Goal: Transaction & Acquisition: Purchase product/service

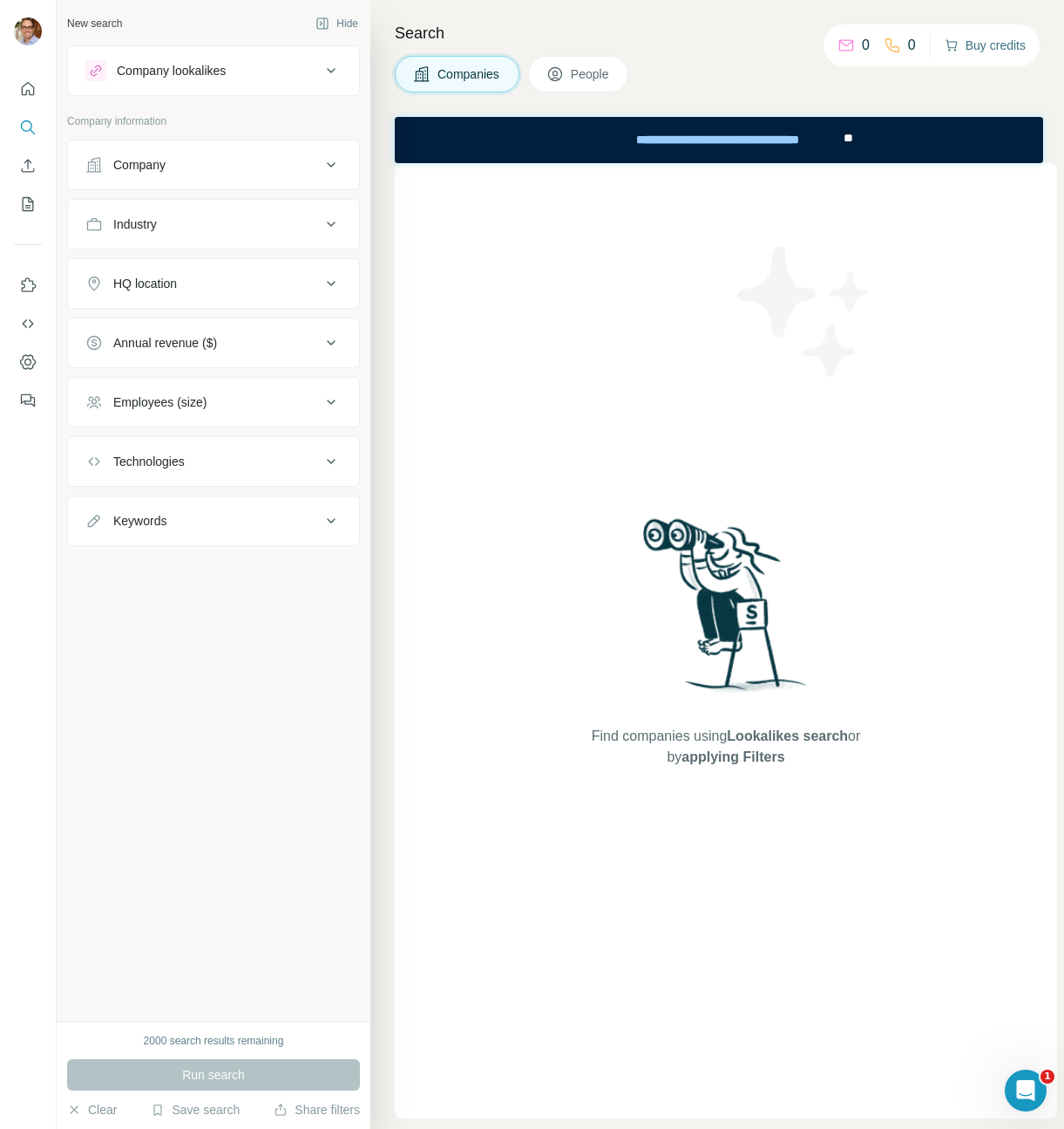
click at [982, 45] on button "Buy credits" at bounding box center [985, 45] width 82 height 24
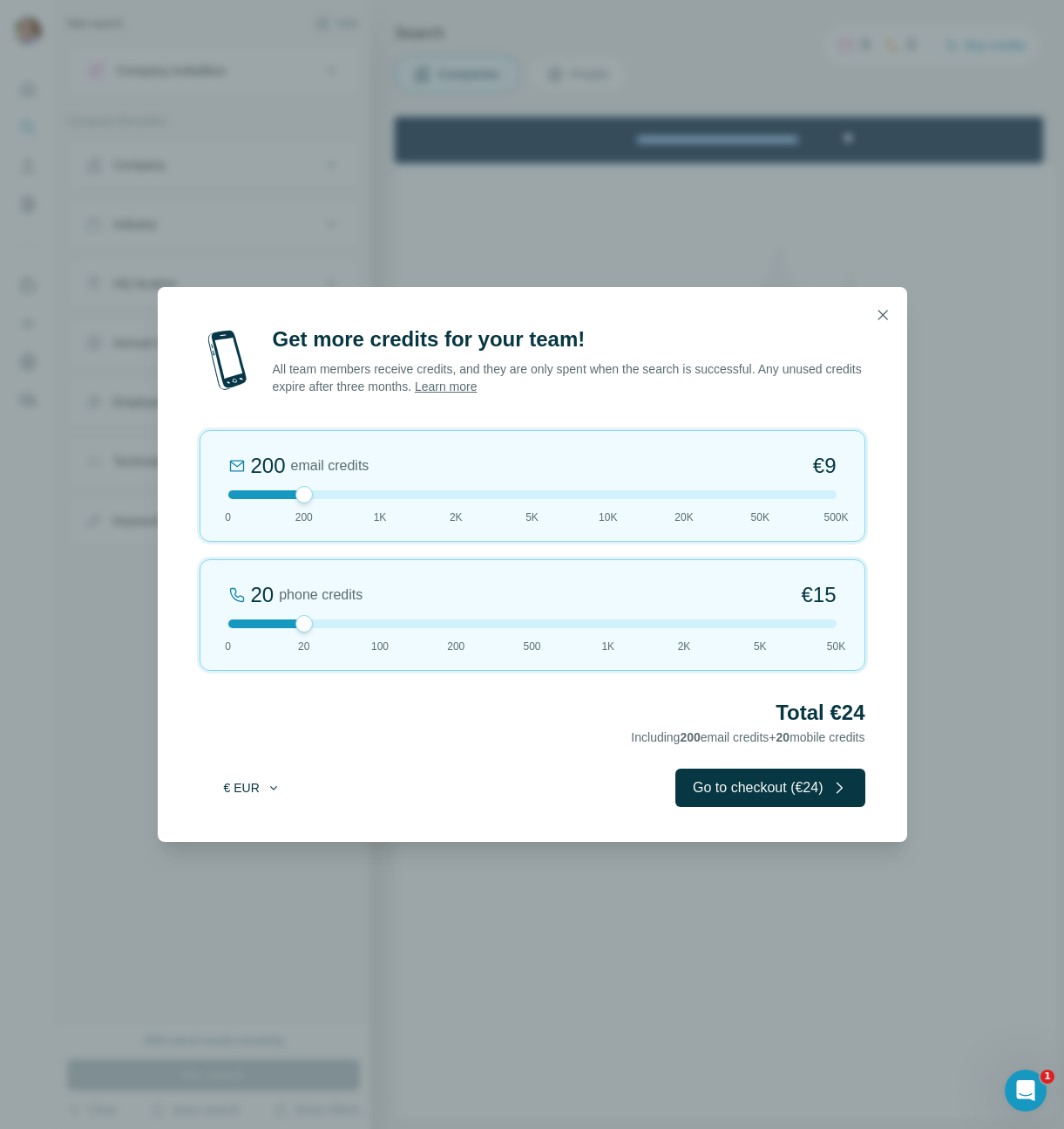
click at [251, 789] on button "€ EUR" at bounding box center [253, 787] width 82 height 31
click at [259, 832] on div "$ USD" at bounding box center [287, 826] width 147 height 17
click at [331, 496] on div at bounding box center [532, 495] width 608 height 9
drag, startPoint x: 299, startPoint y: 496, endPoint x: 364, endPoint y: 498, distance: 65.0
click at [357, 499] on div "1K email credits $42 0 200 1K 2K 5K 10K 20K 50K 500K" at bounding box center [533, 486] width 666 height 112
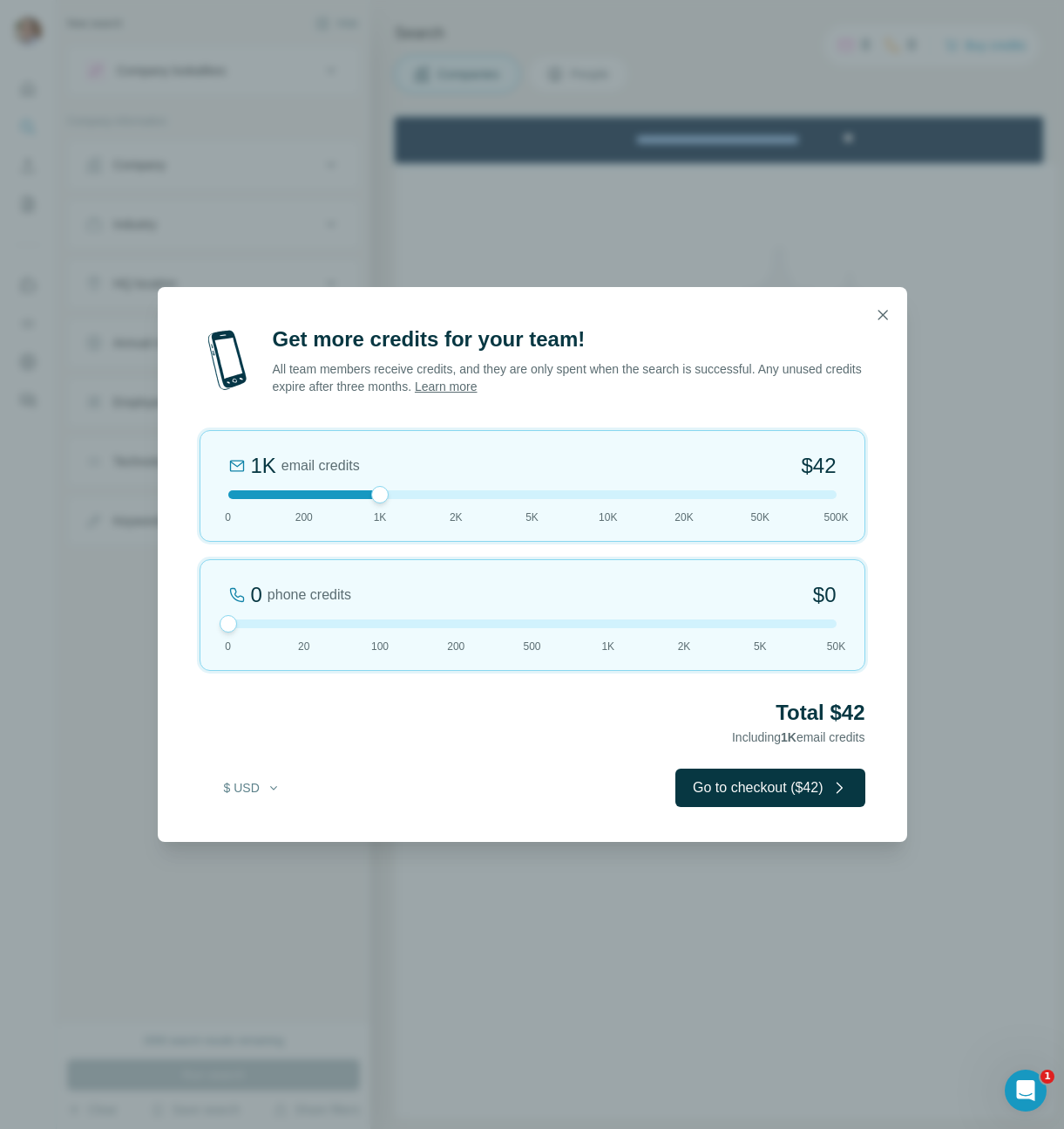
drag, startPoint x: 303, startPoint y: 624, endPoint x: 228, endPoint y: 627, distance: 75.1
click at [228, 627] on div at bounding box center [227, 623] width 17 height 17
click at [765, 798] on button "Go to checkout ($42)" at bounding box center [769, 788] width 189 height 39
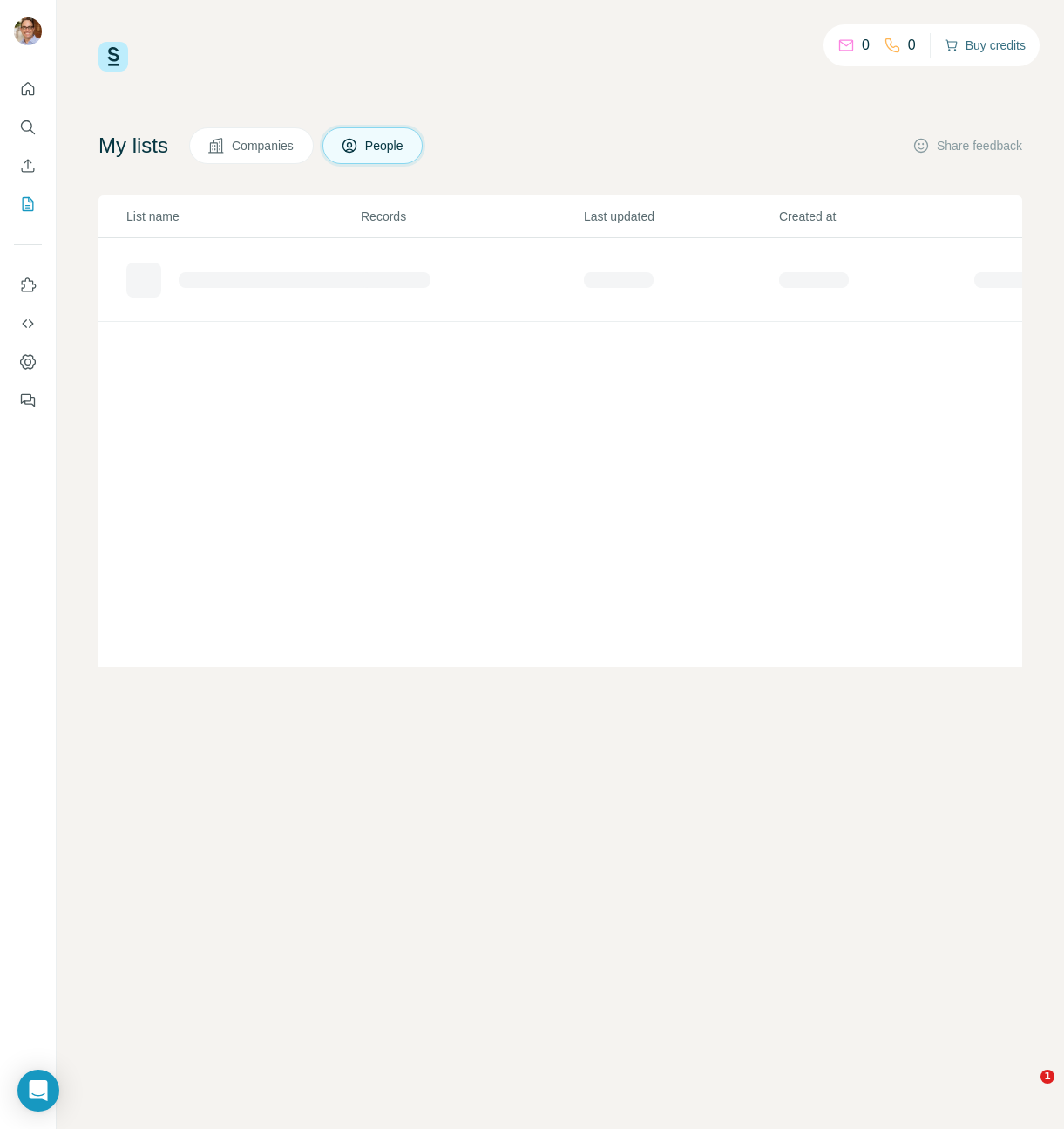
click at [996, 51] on button "Buy credits" at bounding box center [985, 45] width 82 height 24
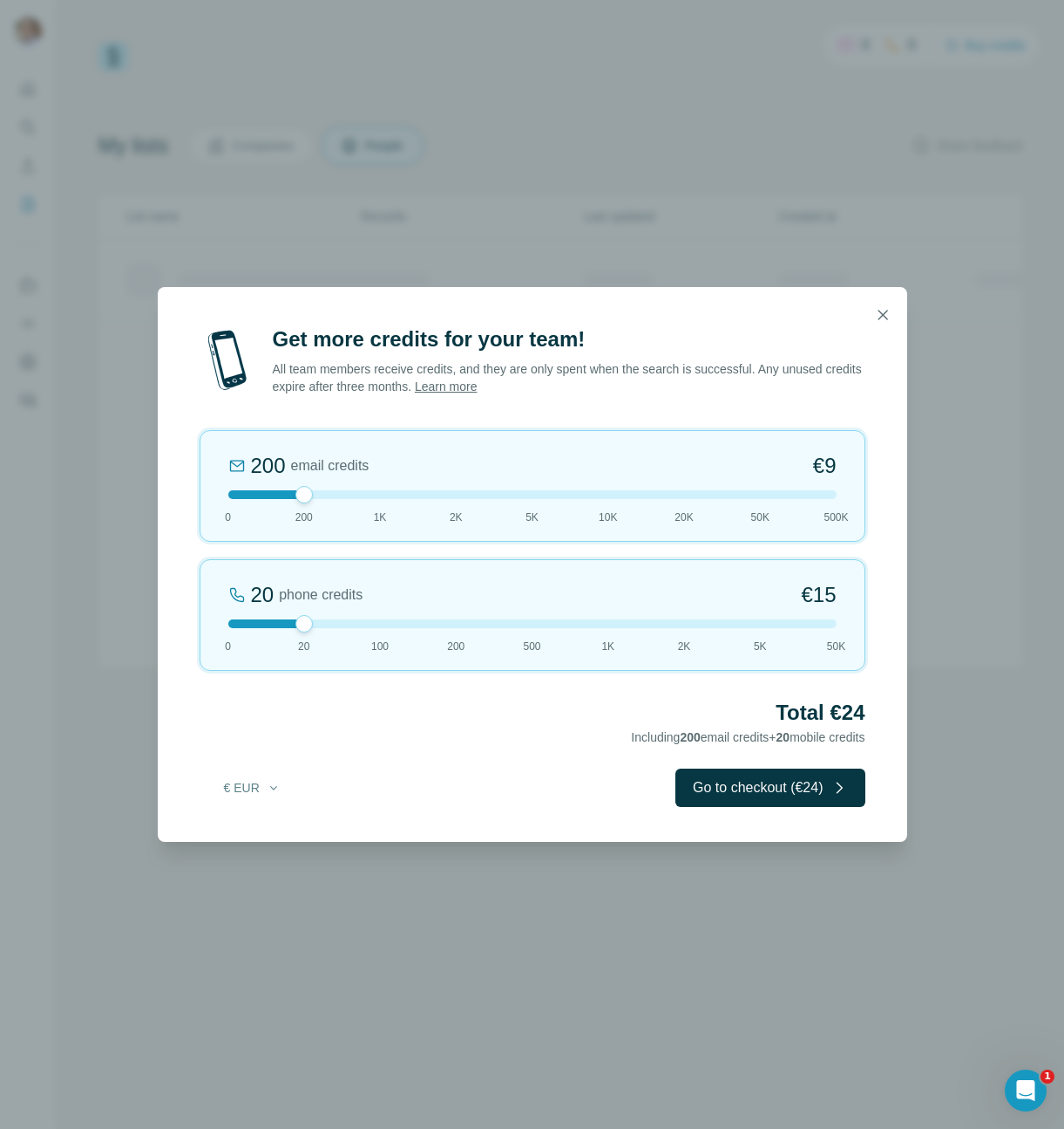
click at [232, 625] on div at bounding box center [532, 624] width 608 height 9
click at [262, 780] on button "€ EUR" at bounding box center [253, 787] width 82 height 31
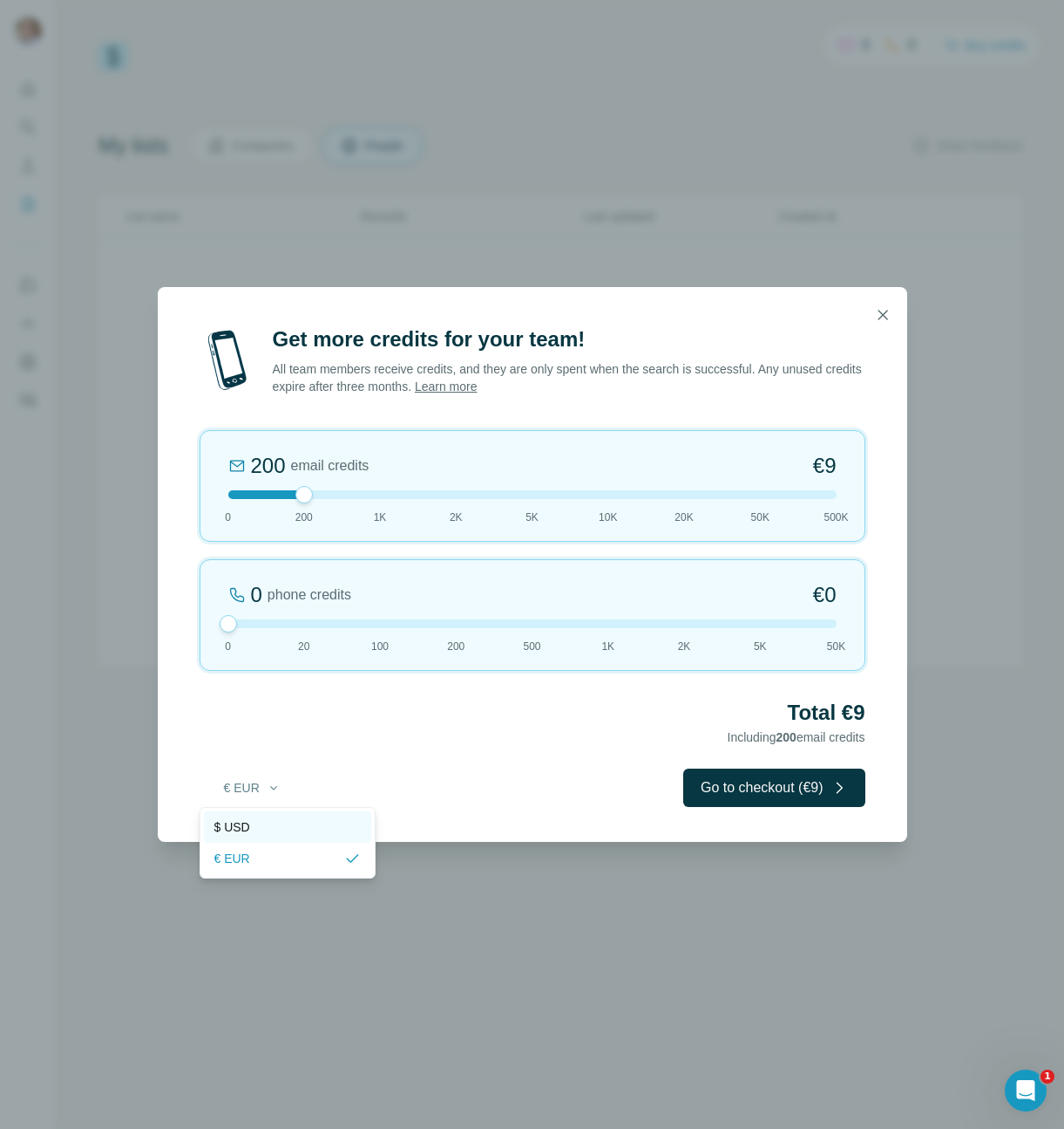
click at [253, 832] on div "$ USD" at bounding box center [287, 826] width 147 height 17
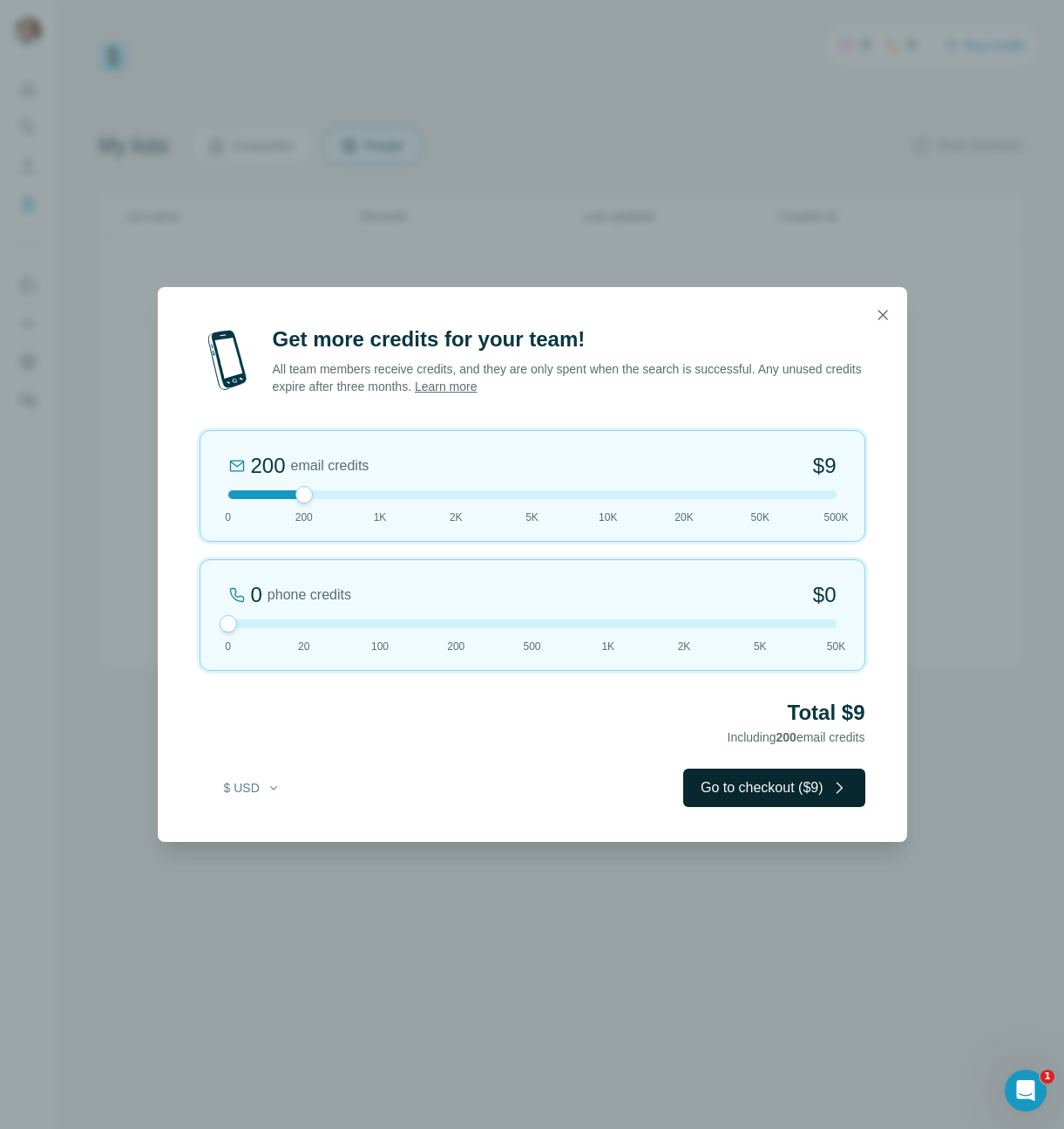
click at [749, 796] on button "Go to checkout ($9)" at bounding box center [774, 788] width 182 height 39
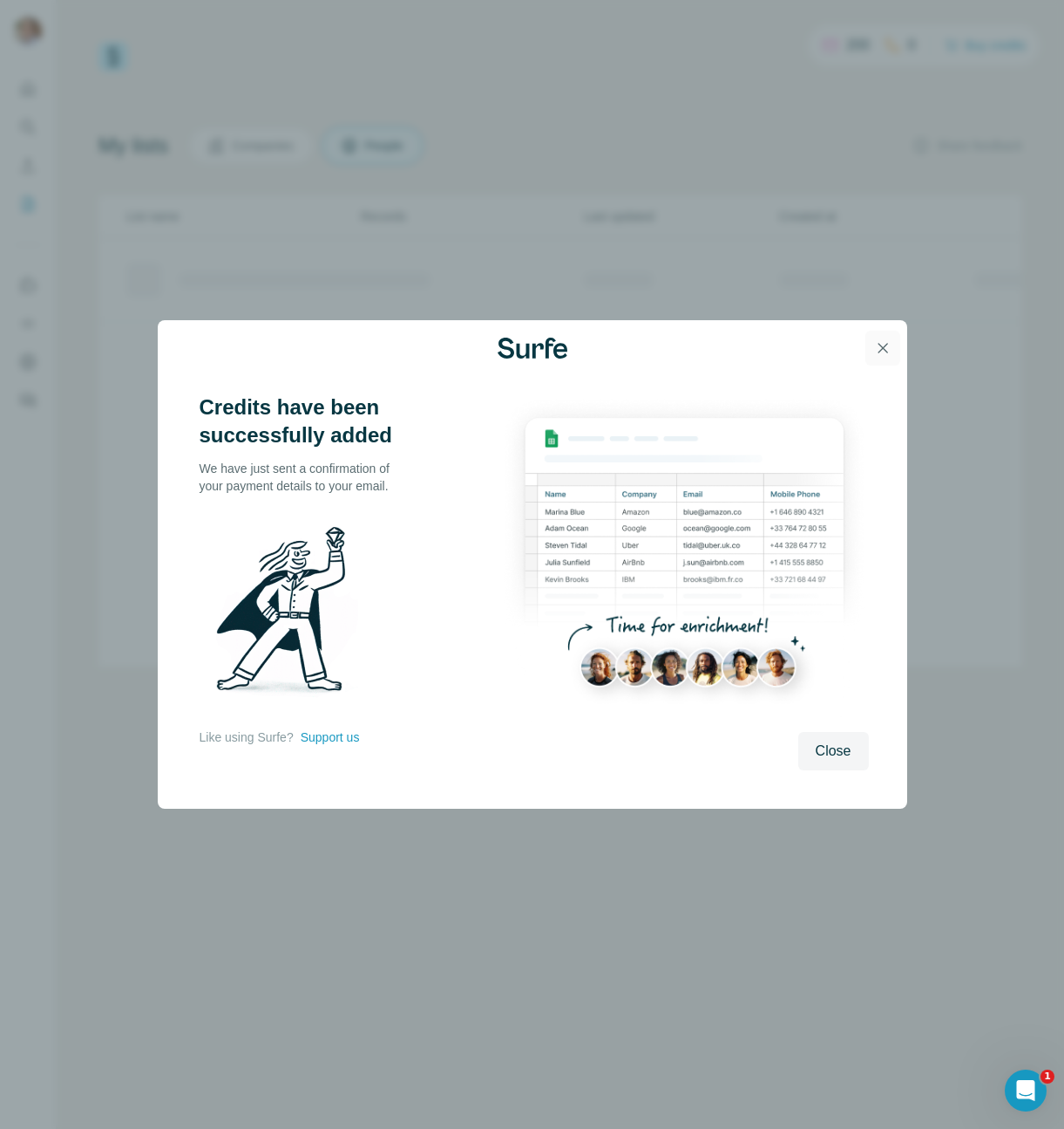
click at [891, 346] on button "button" at bounding box center [883, 348] width 35 height 35
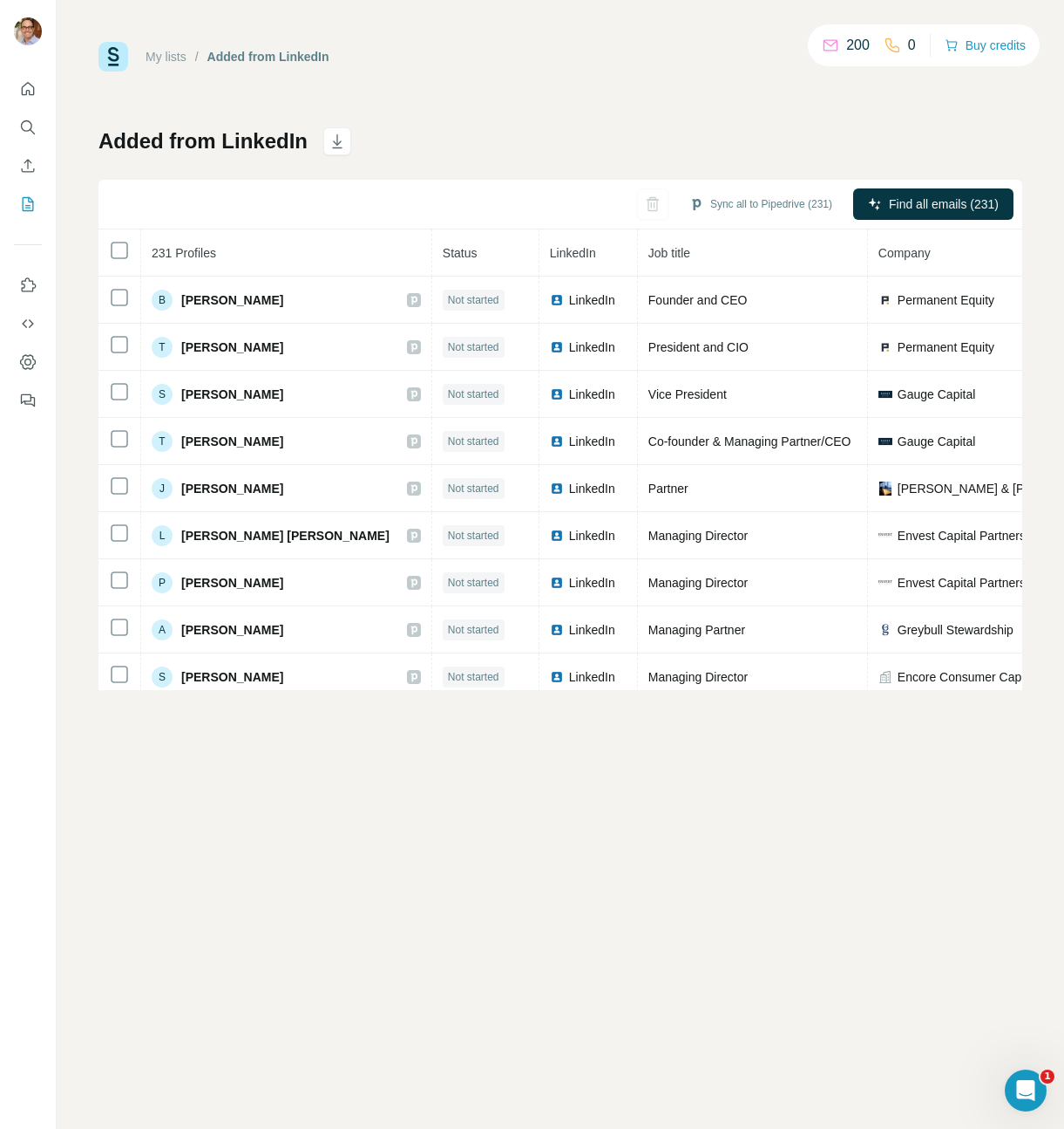
click at [879, 254] on span "Company" at bounding box center [905, 253] width 52 height 14
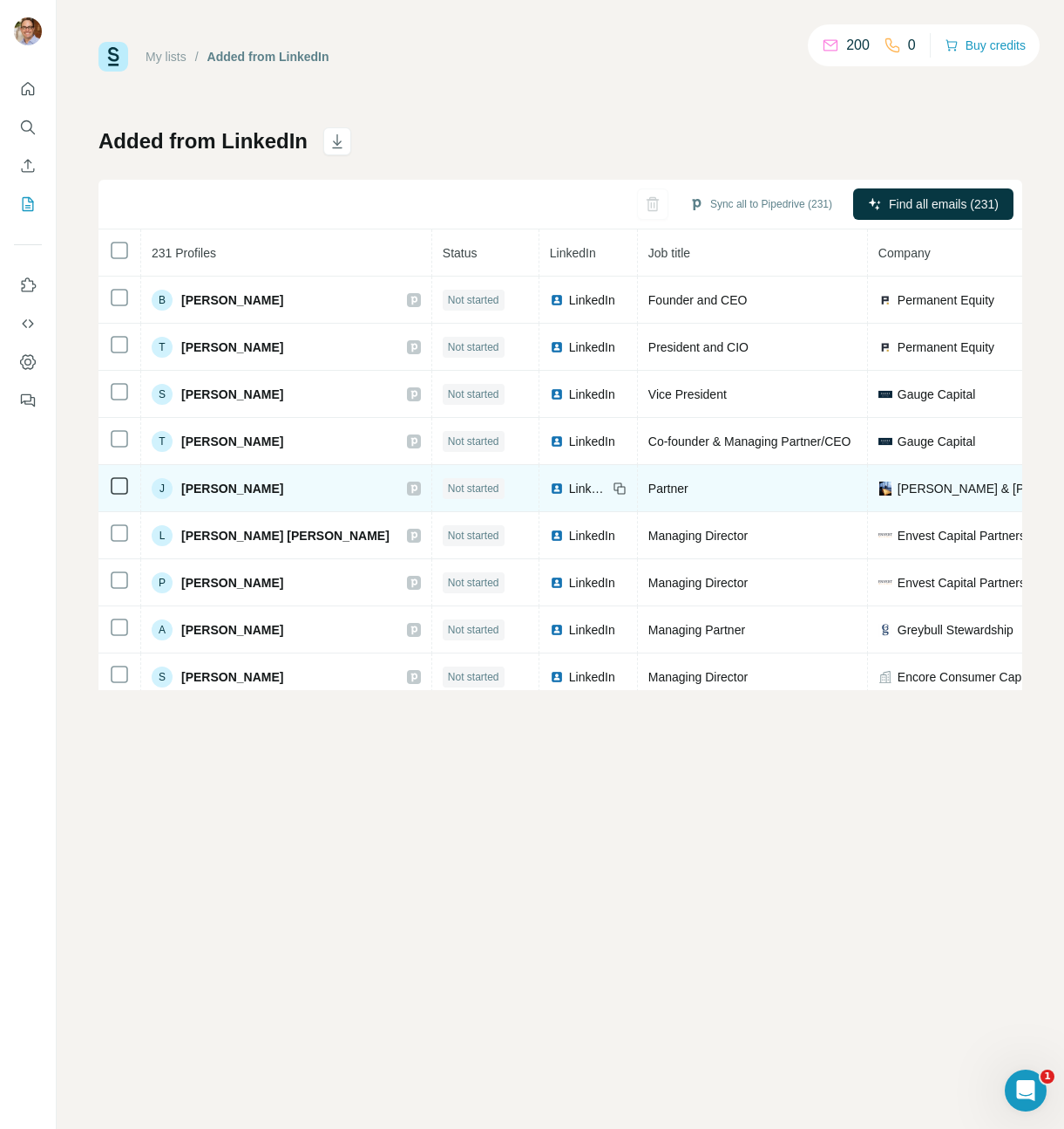
scroll to position [0, 145]
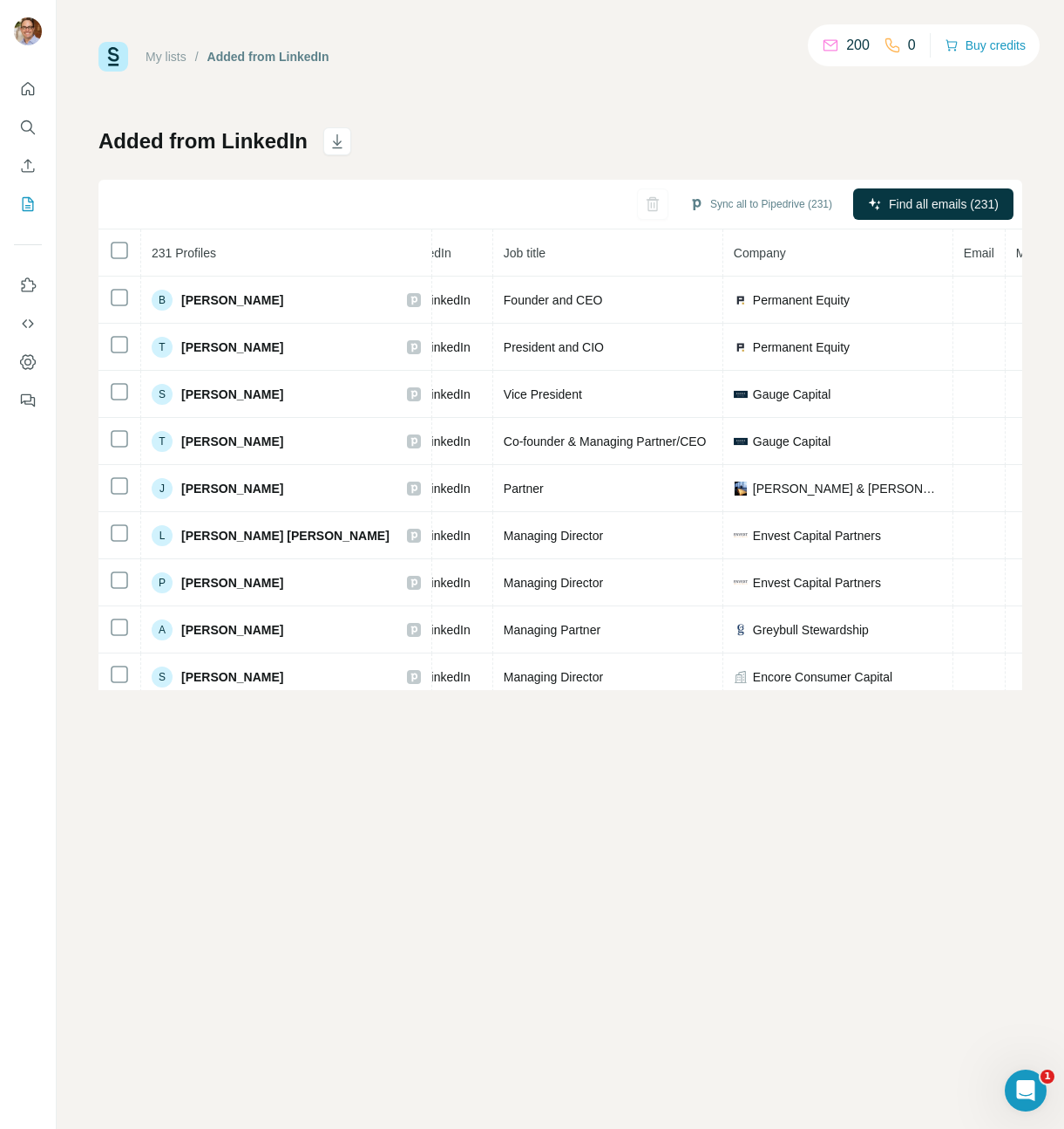
click at [734, 246] on span "Company" at bounding box center [760, 253] width 52 height 14
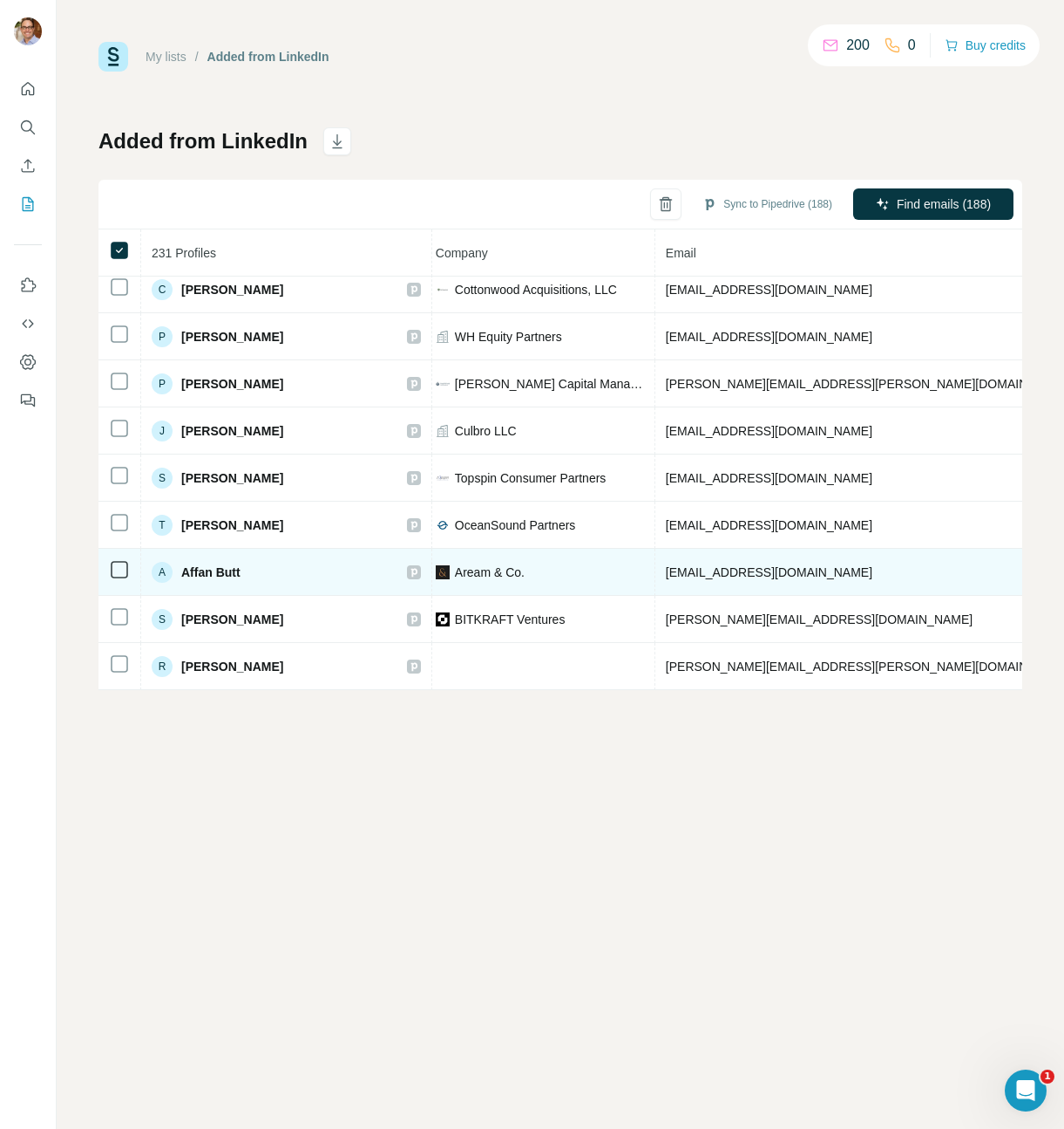
scroll to position [10466, 442]
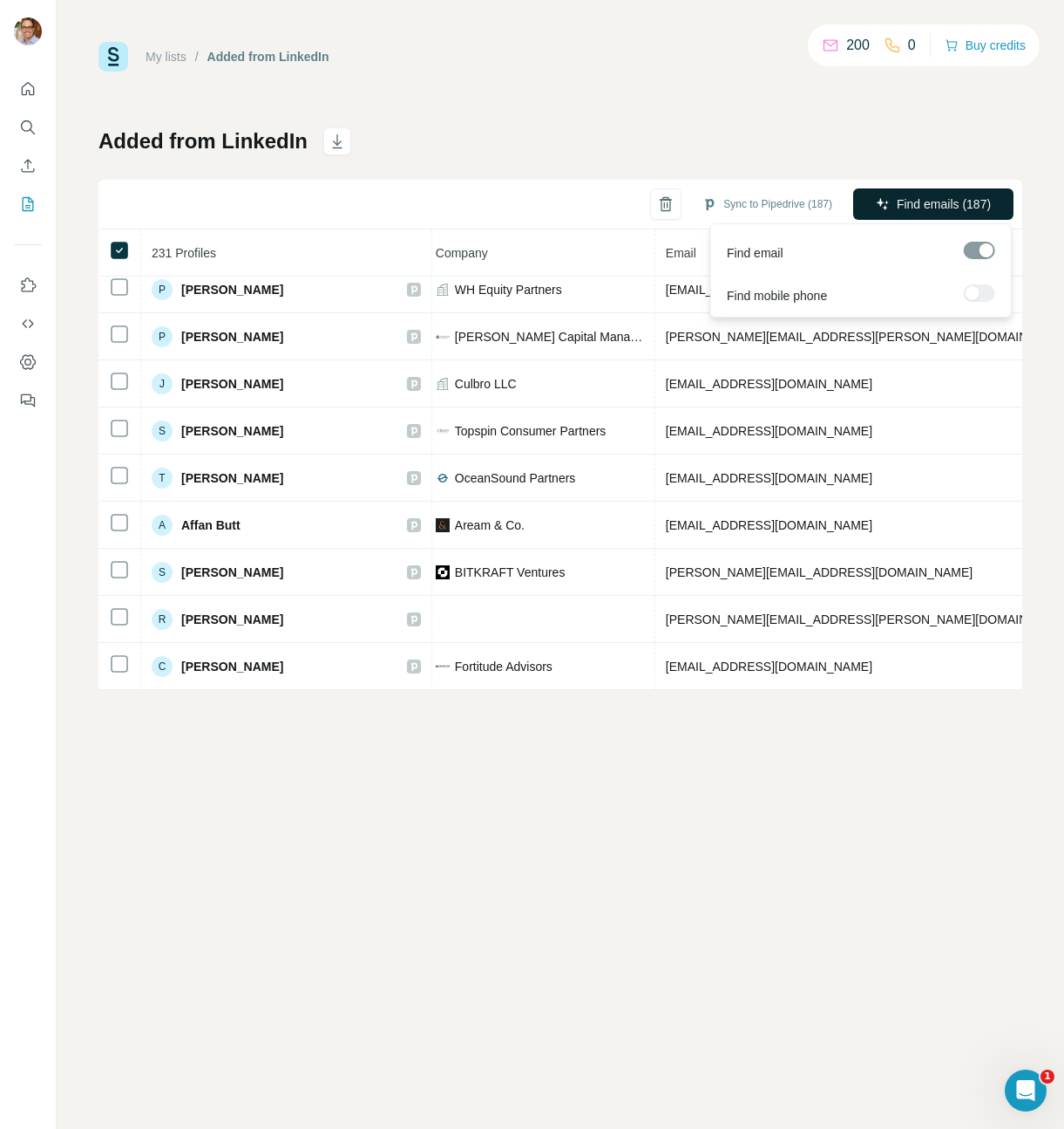
click at [921, 203] on span "Find emails (187)" at bounding box center [944, 203] width 94 height 17
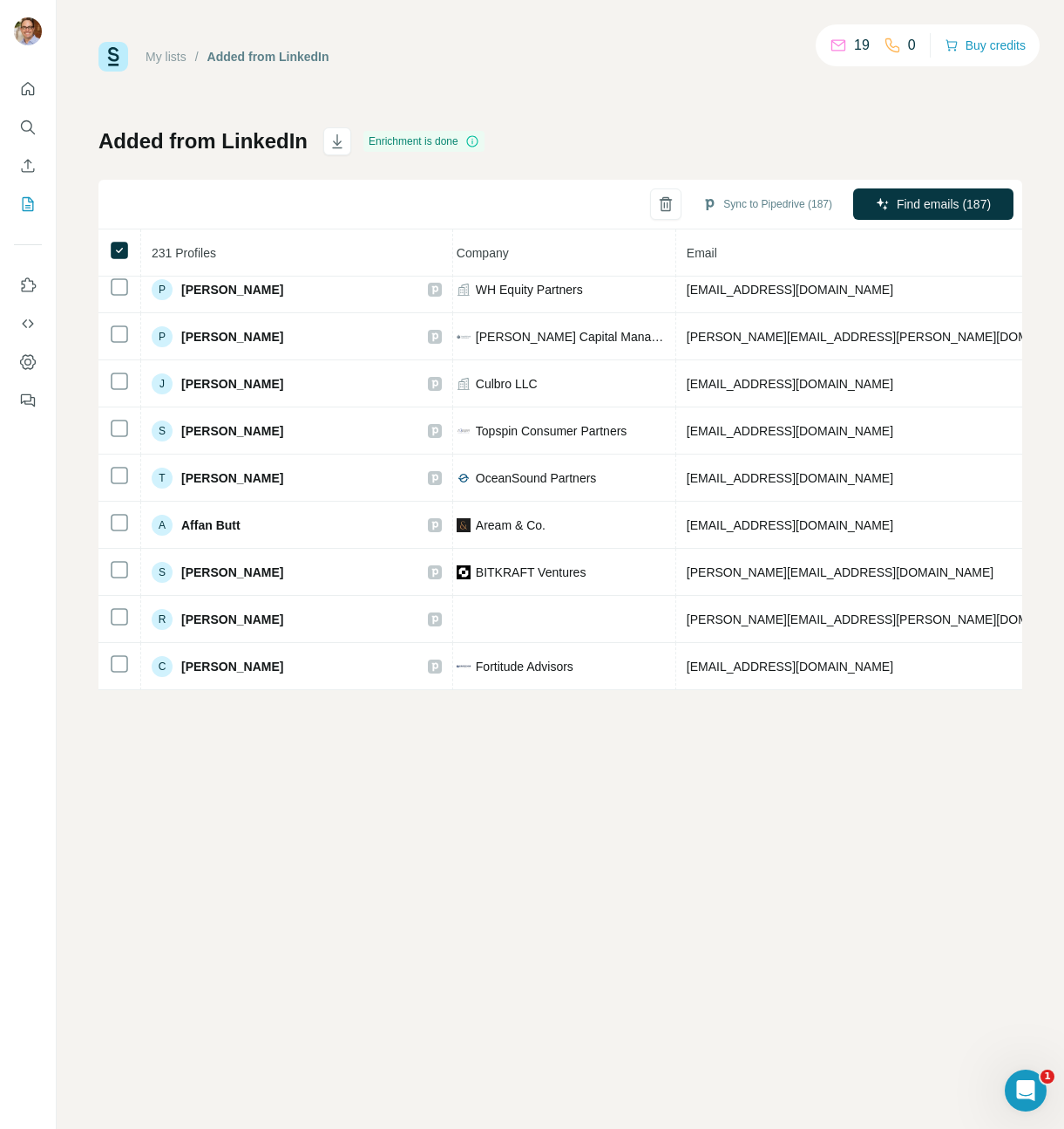
scroll to position [9476, 442]
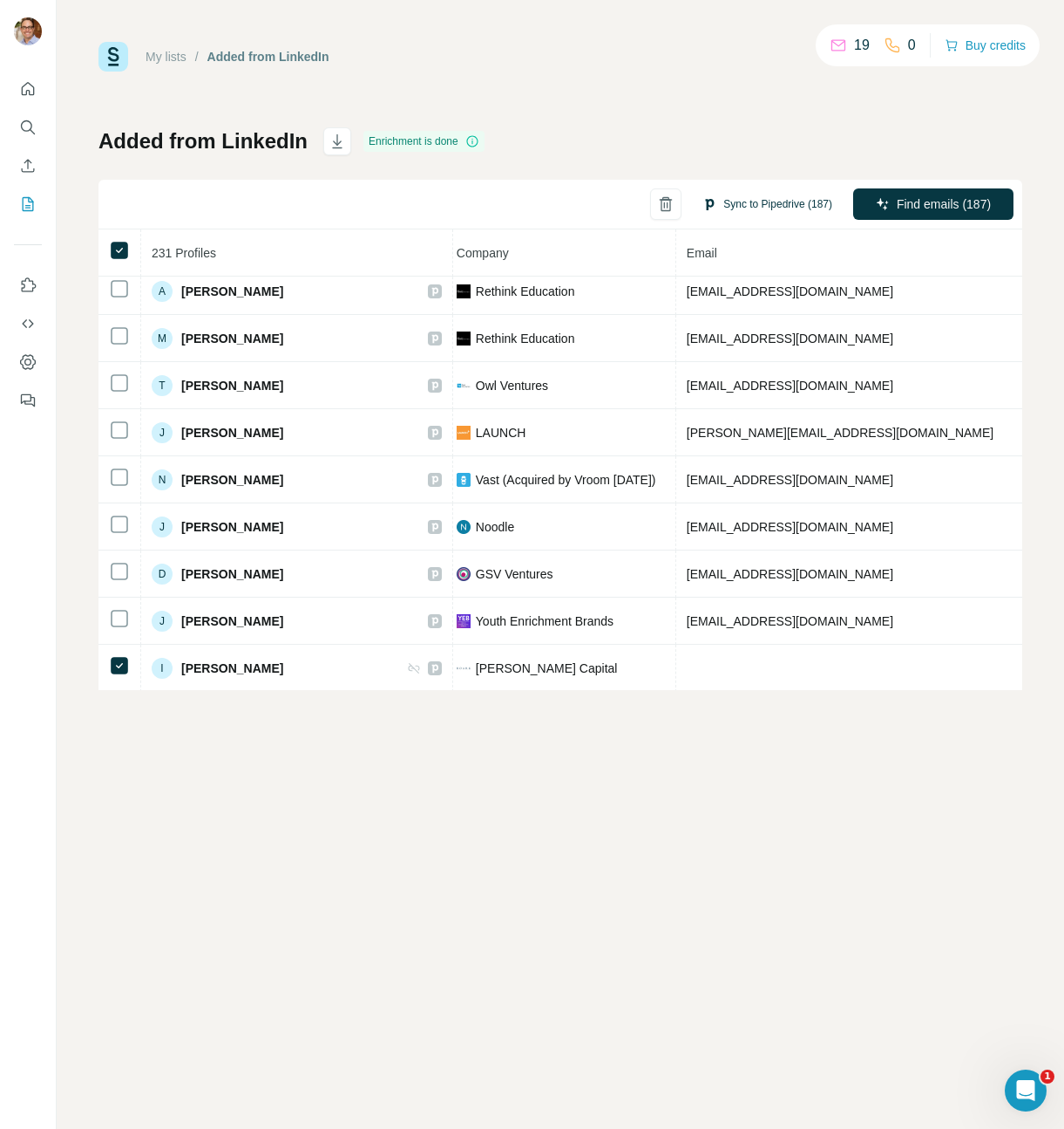
click at [750, 209] on button "Sync to Pipedrive (187)" at bounding box center [768, 203] width 154 height 26
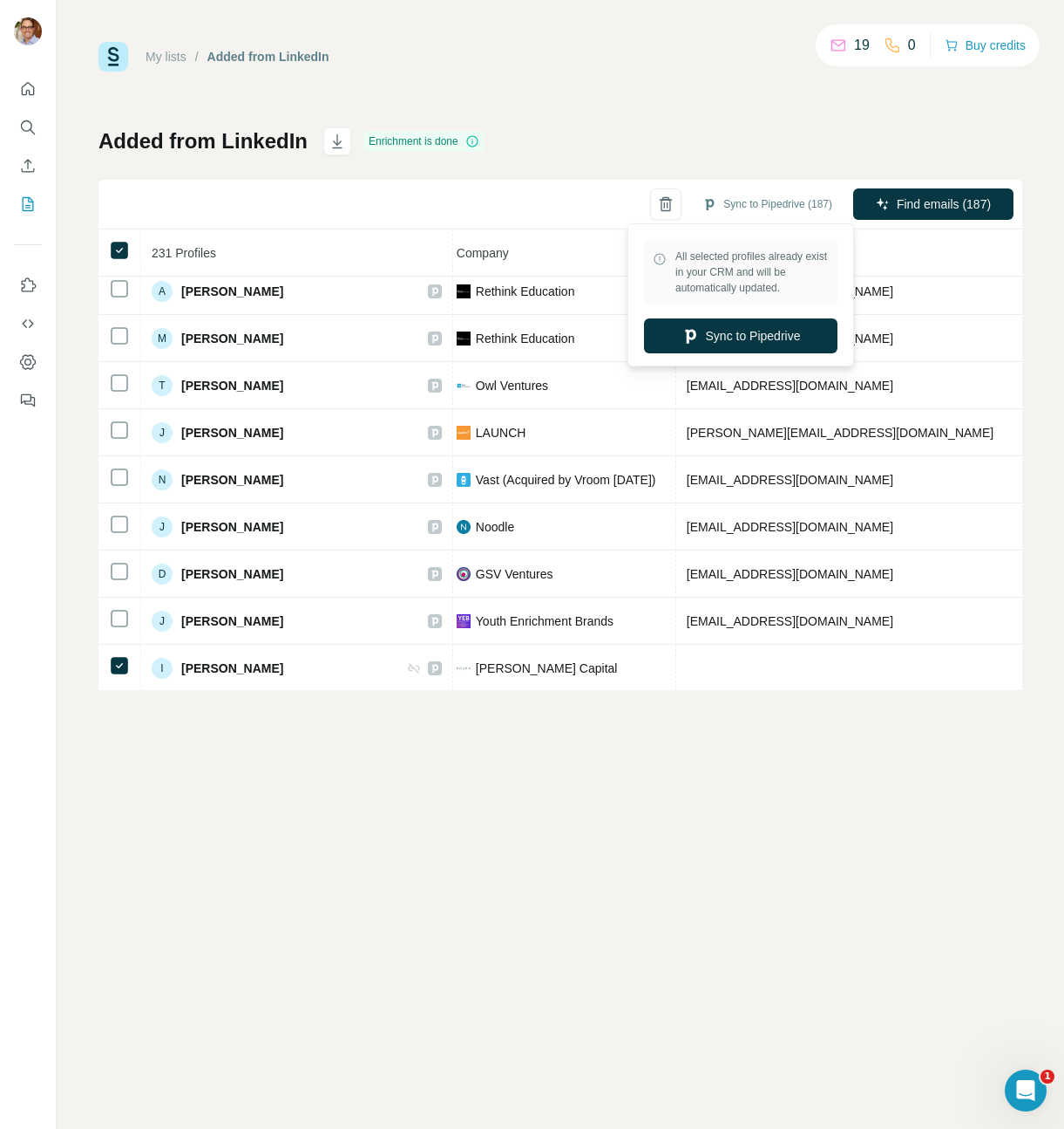
click at [692, 91] on div "My lists / Added from LinkedIn 19 0 Buy credits Added from LinkedIn Enrichment …" at bounding box center [561, 366] width 924 height 648
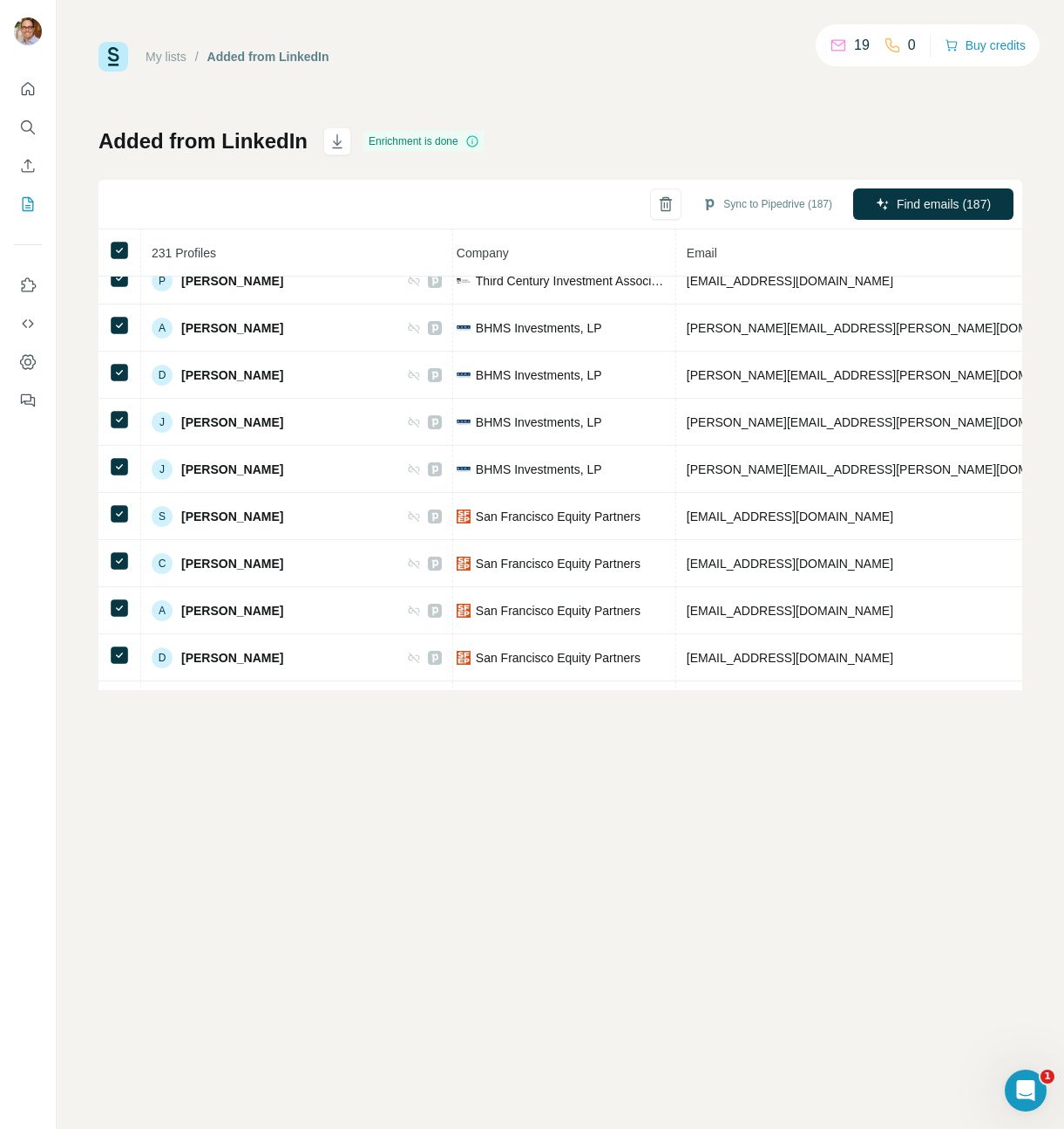
scroll to position [0, 442]
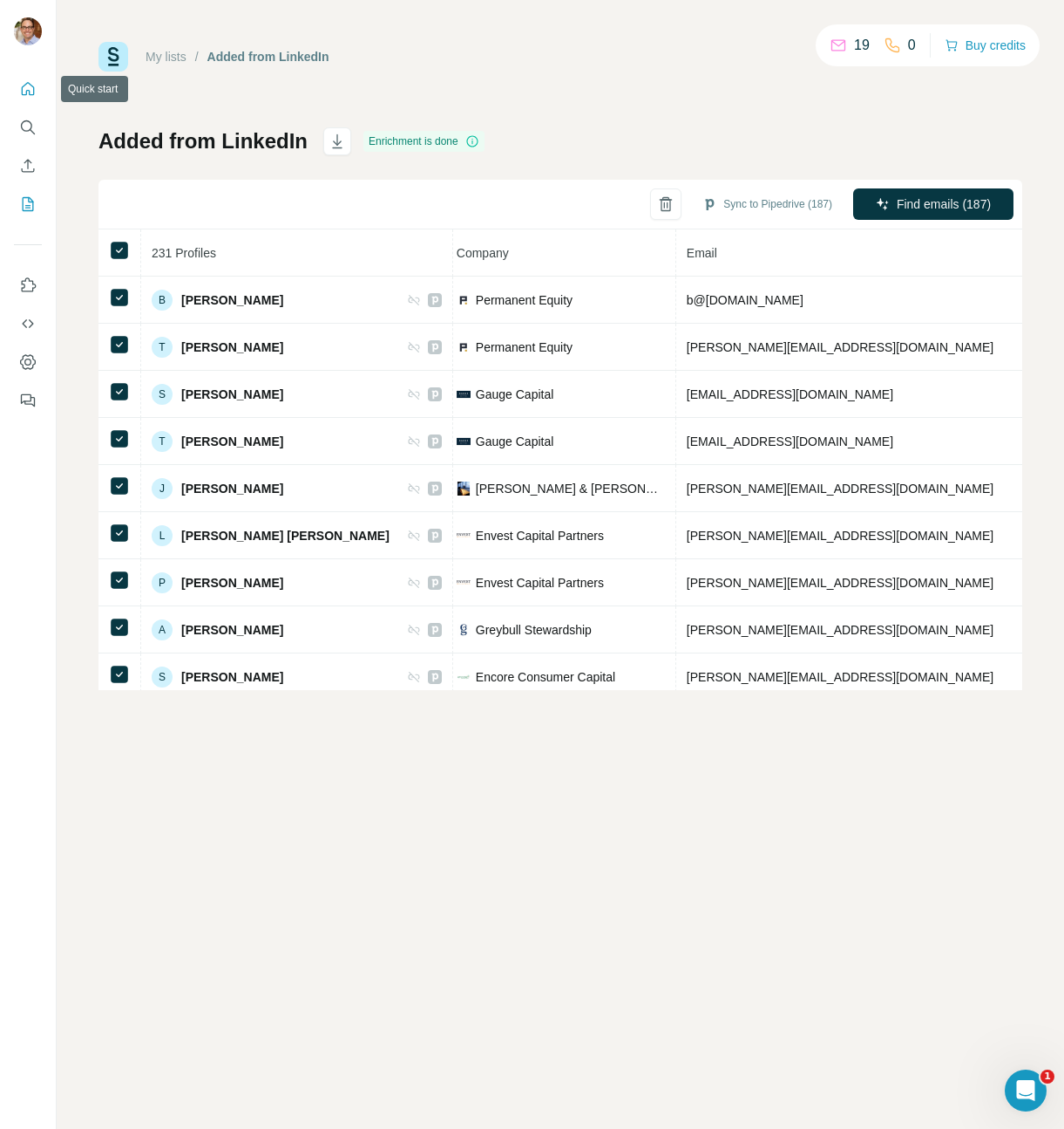
click at [24, 85] on icon "Quick start" at bounding box center [28, 88] width 13 height 13
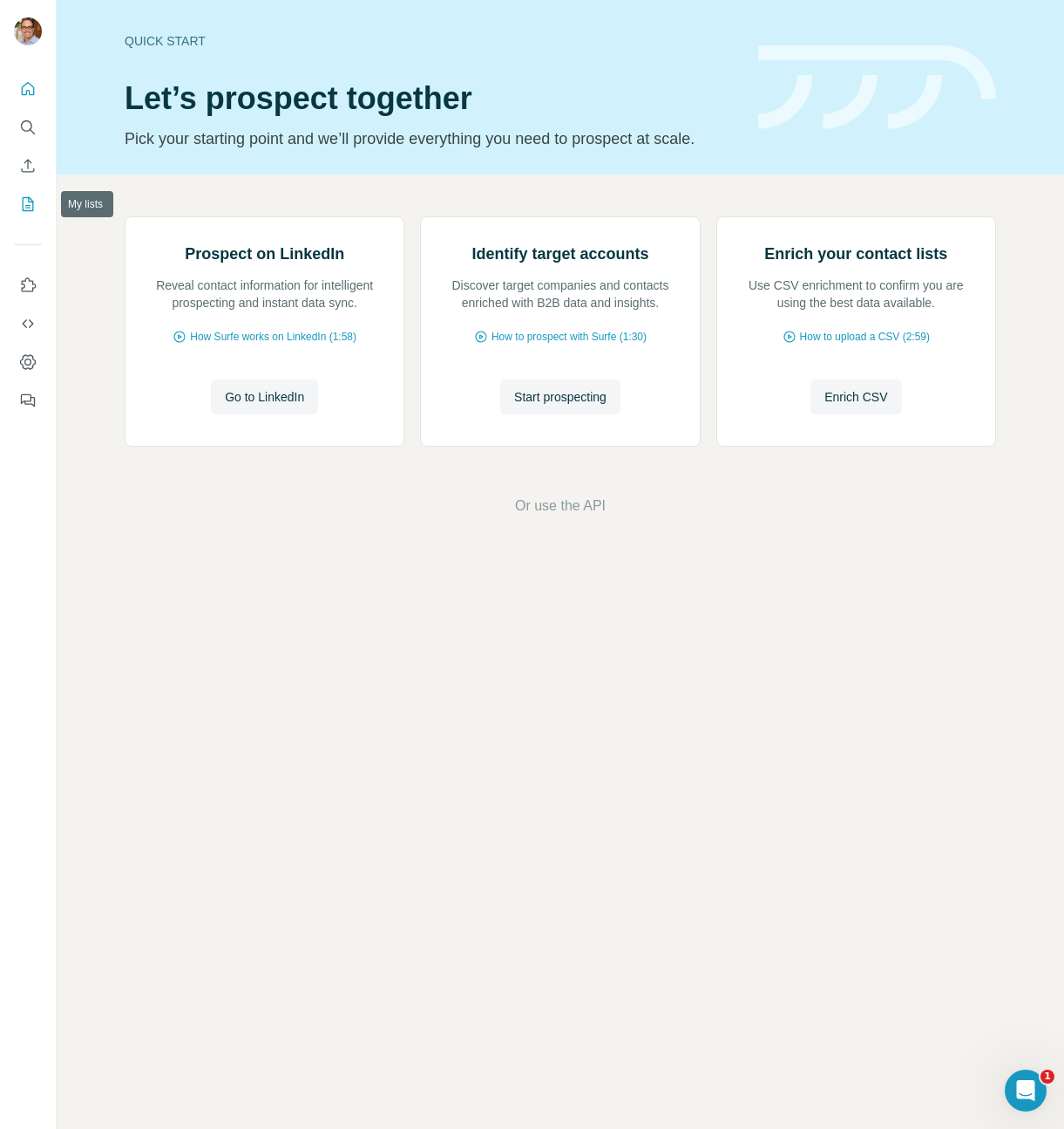
click at [32, 211] on icon "My lists" at bounding box center [27, 203] width 17 height 17
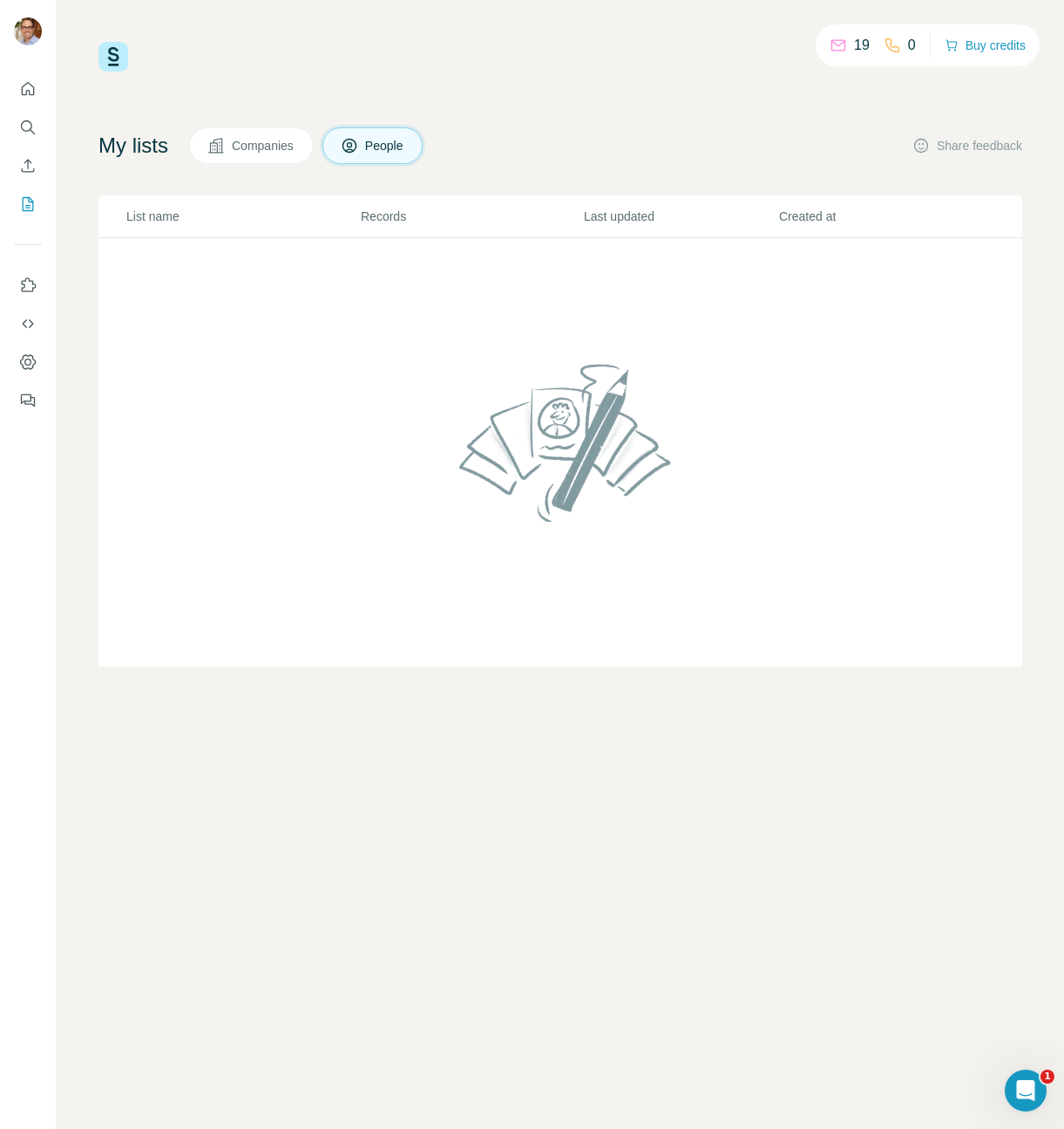
click at [279, 142] on span "Companies" at bounding box center [263, 145] width 64 height 17
click at [406, 152] on span "People" at bounding box center [385, 145] width 40 height 17
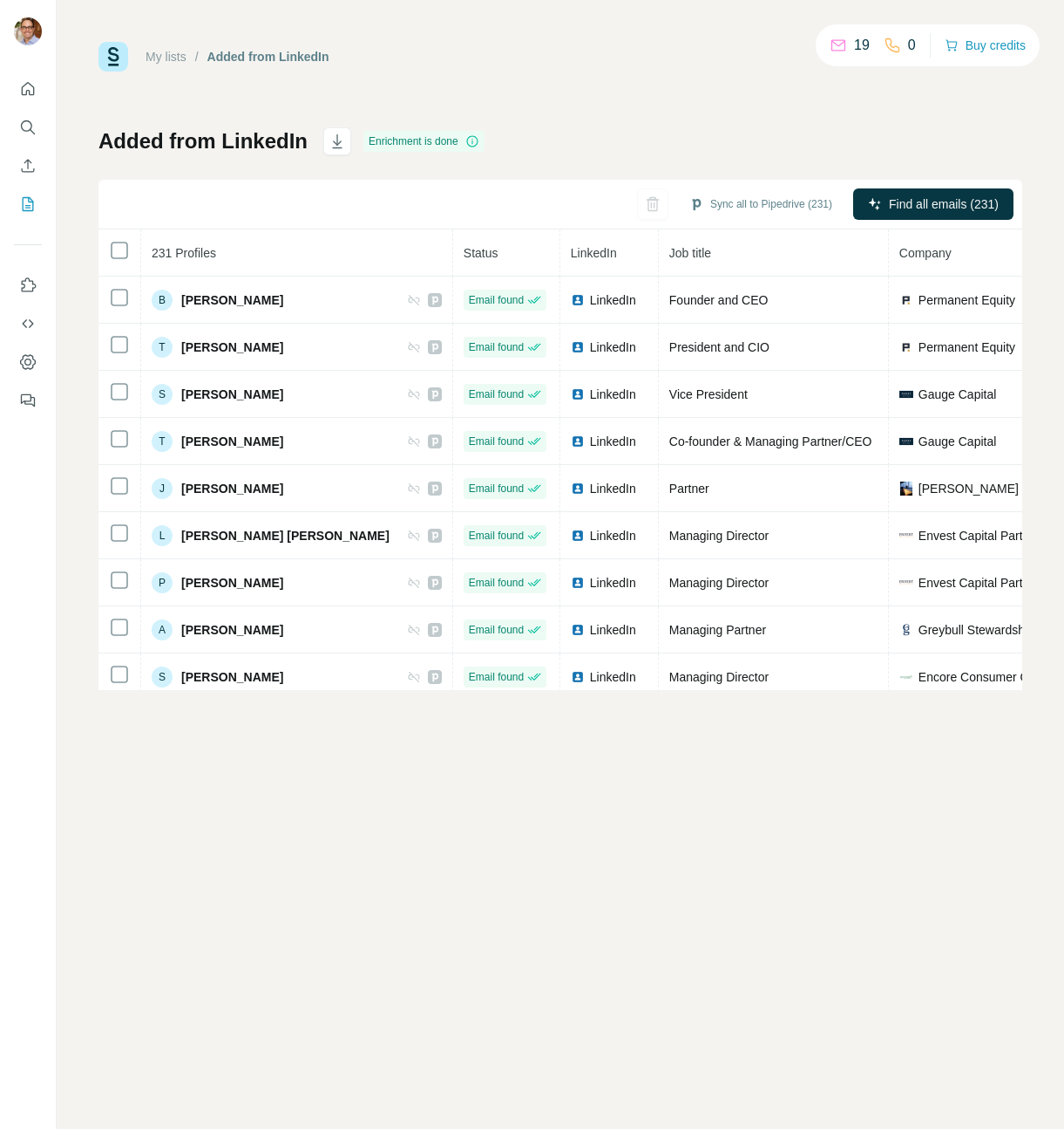
click at [239, 138] on h1 "Added from LinkedIn" at bounding box center [203, 141] width 210 height 28
click at [237, 140] on h1 "Added from LinkedIn" at bounding box center [203, 141] width 210 height 28
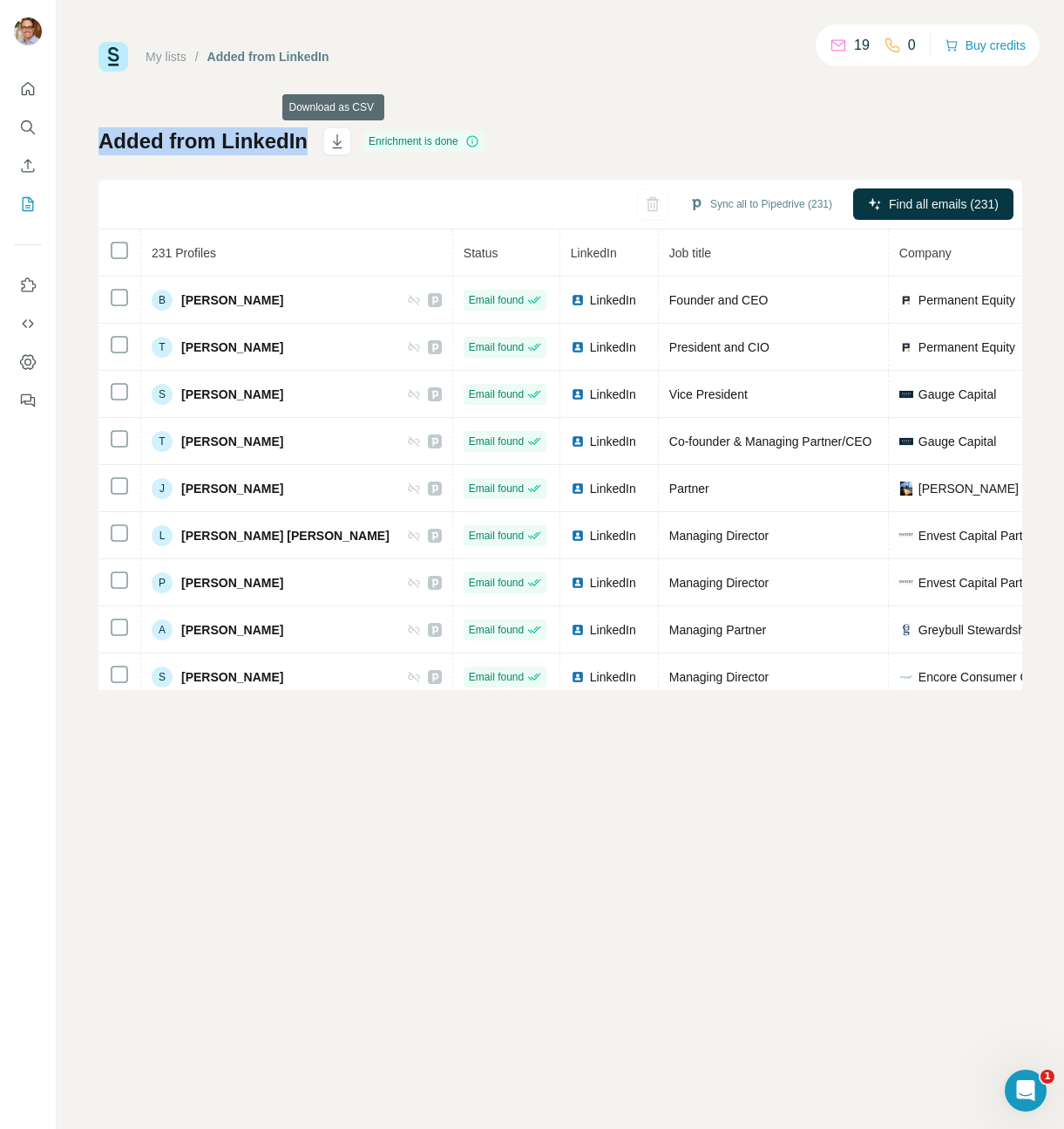
click at [228, 139] on h1 "Added from LinkedIn" at bounding box center [203, 141] width 210 height 28
click at [222, 58] on div "Added from LinkedIn" at bounding box center [269, 56] width 122 height 17
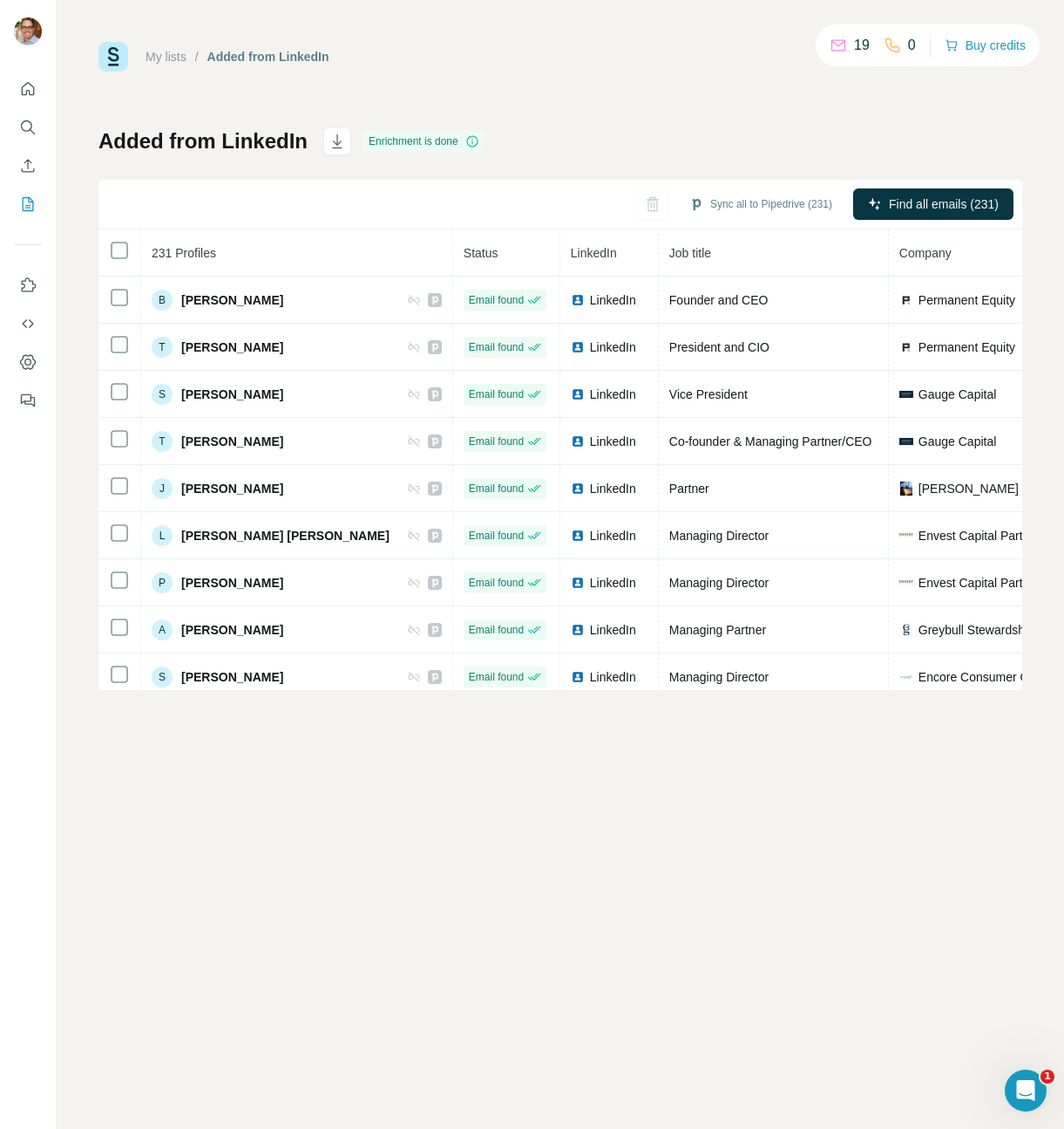
click at [173, 60] on link "My lists" at bounding box center [167, 56] width 41 height 14
click at [275, 142] on h1 "Added from LinkedIn" at bounding box center [203, 141] width 210 height 28
click at [251, 148] on h1 "Added from LinkedIn" at bounding box center [203, 141] width 210 height 28
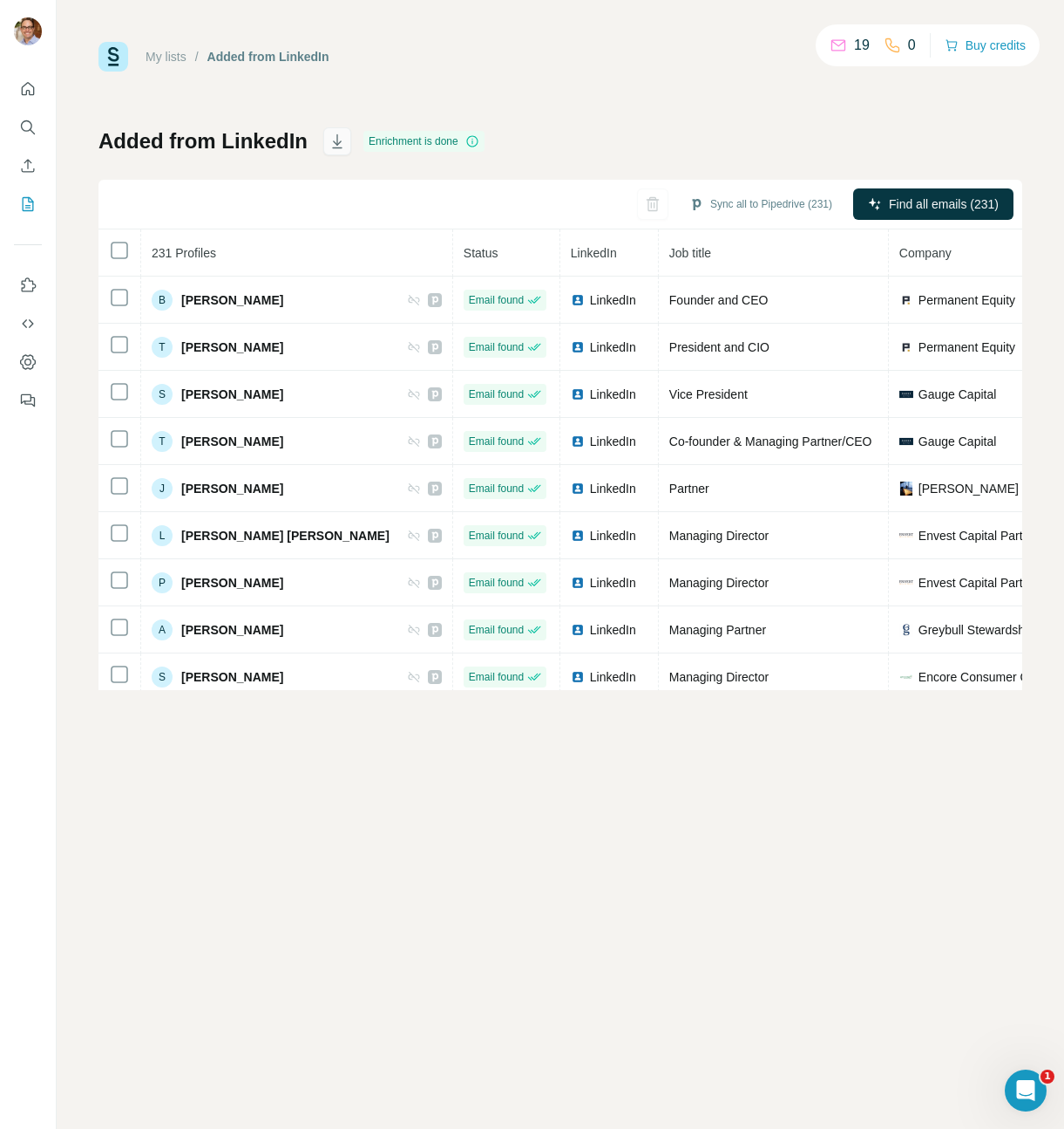
click at [335, 141] on icon "button" at bounding box center [337, 141] width 17 height 17
click at [559, 155] on div "Added from LinkedIn Enrichment is done Sync all to Pipedrive (231) Find all ema…" at bounding box center [561, 409] width 924 height 563
click at [730, 210] on button "Sync all to Pipedrive (231)" at bounding box center [760, 203] width 167 height 26
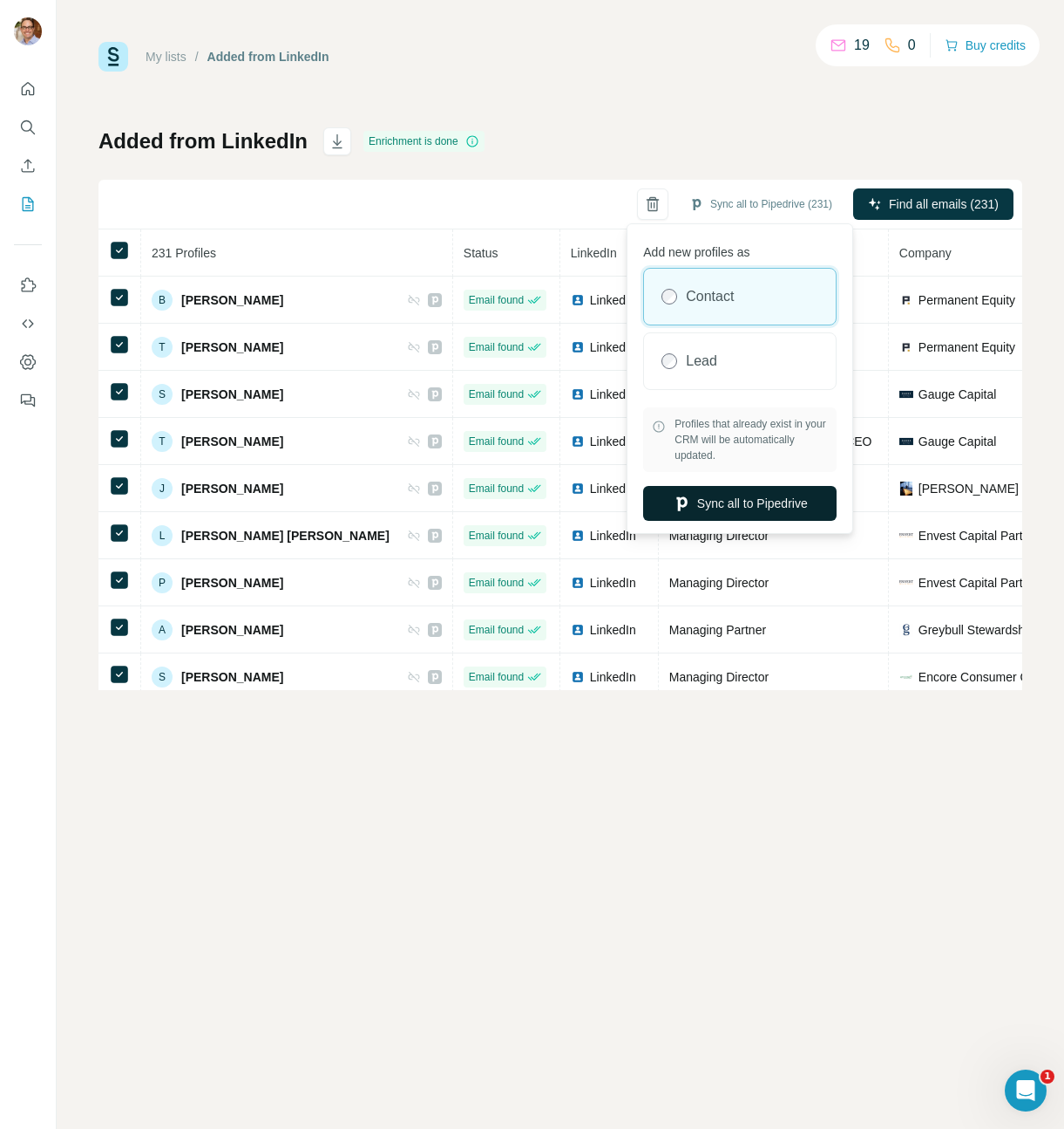
click at [746, 507] on button "Sync all to Pipedrive" at bounding box center [740, 503] width 193 height 35
